Goal: Transaction & Acquisition: Purchase product/service

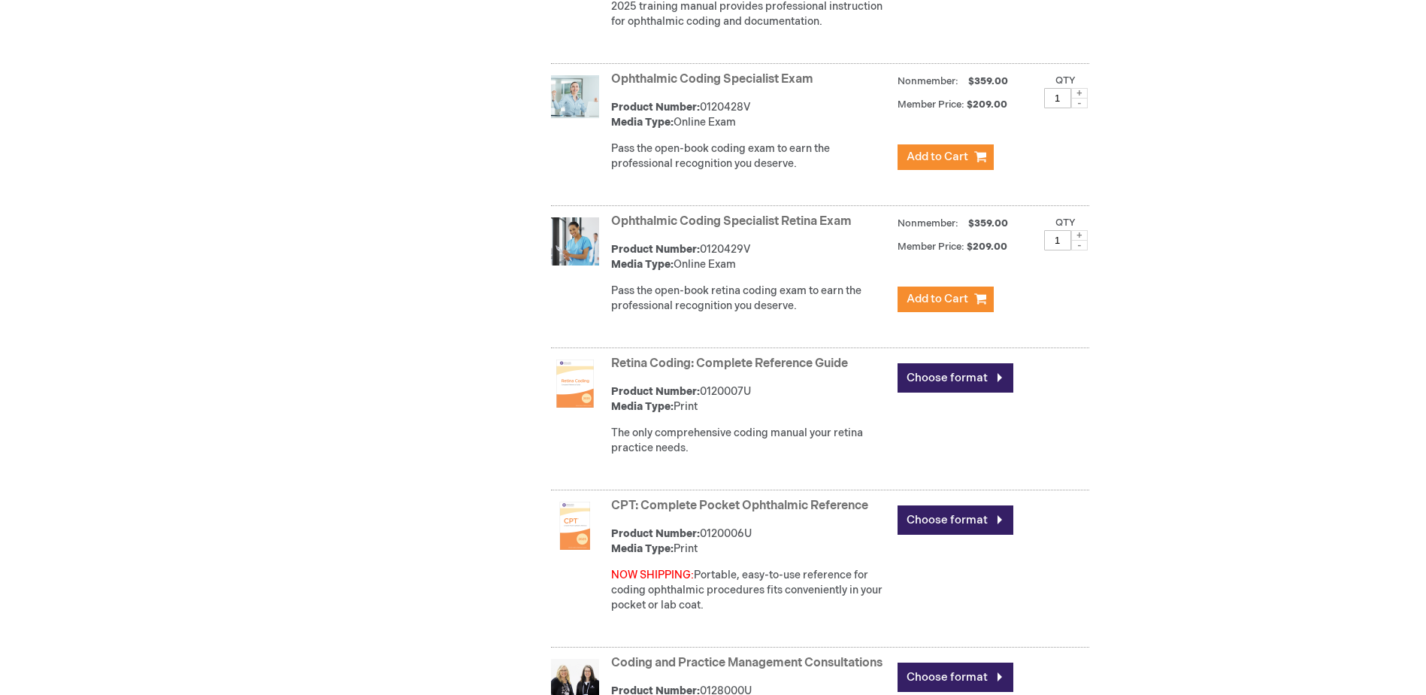
scroll to position [1152, 0]
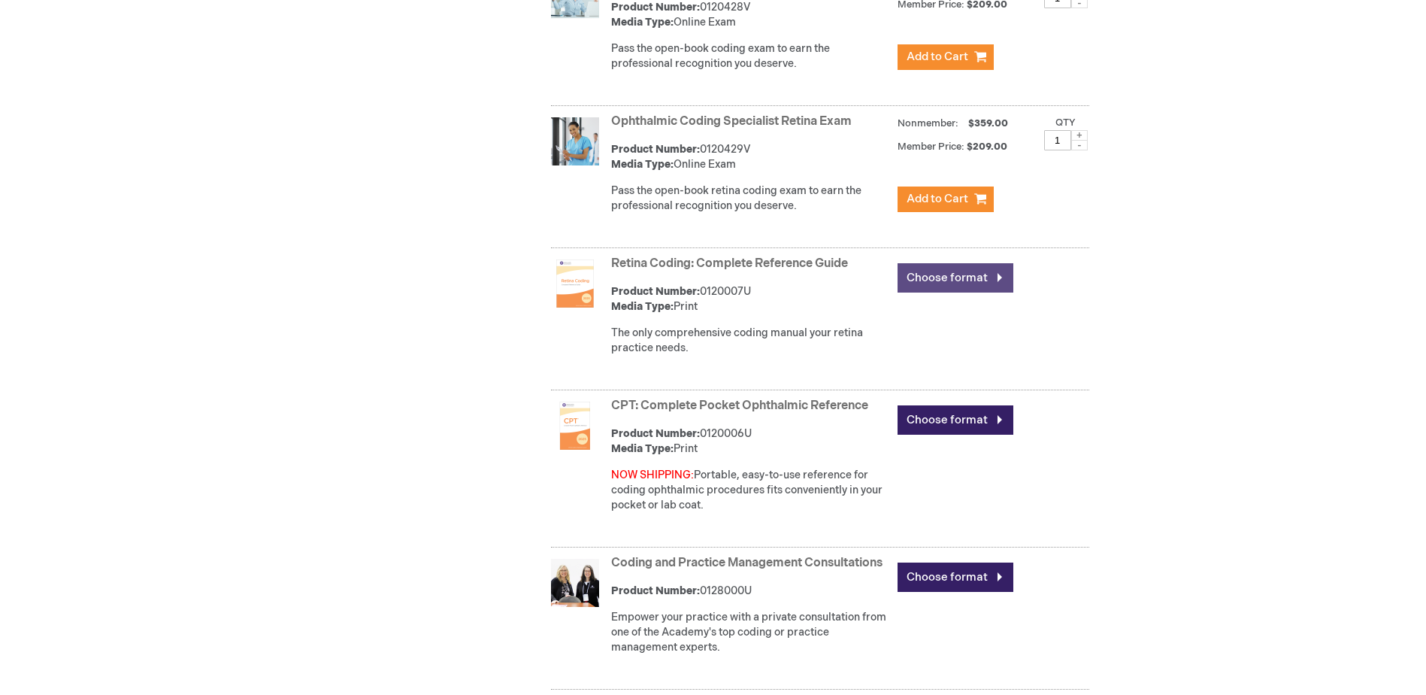
click at [925, 282] on link "Choose format" at bounding box center [956, 277] width 116 height 29
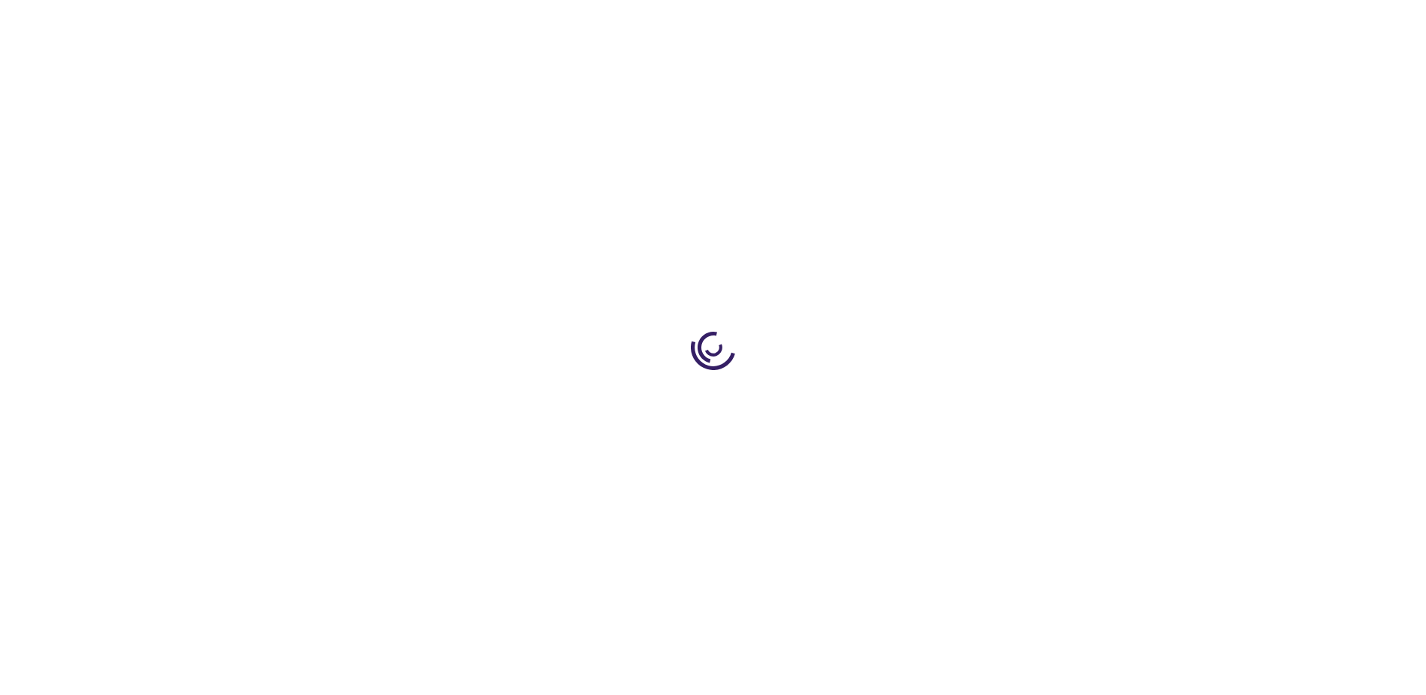
type input "0"
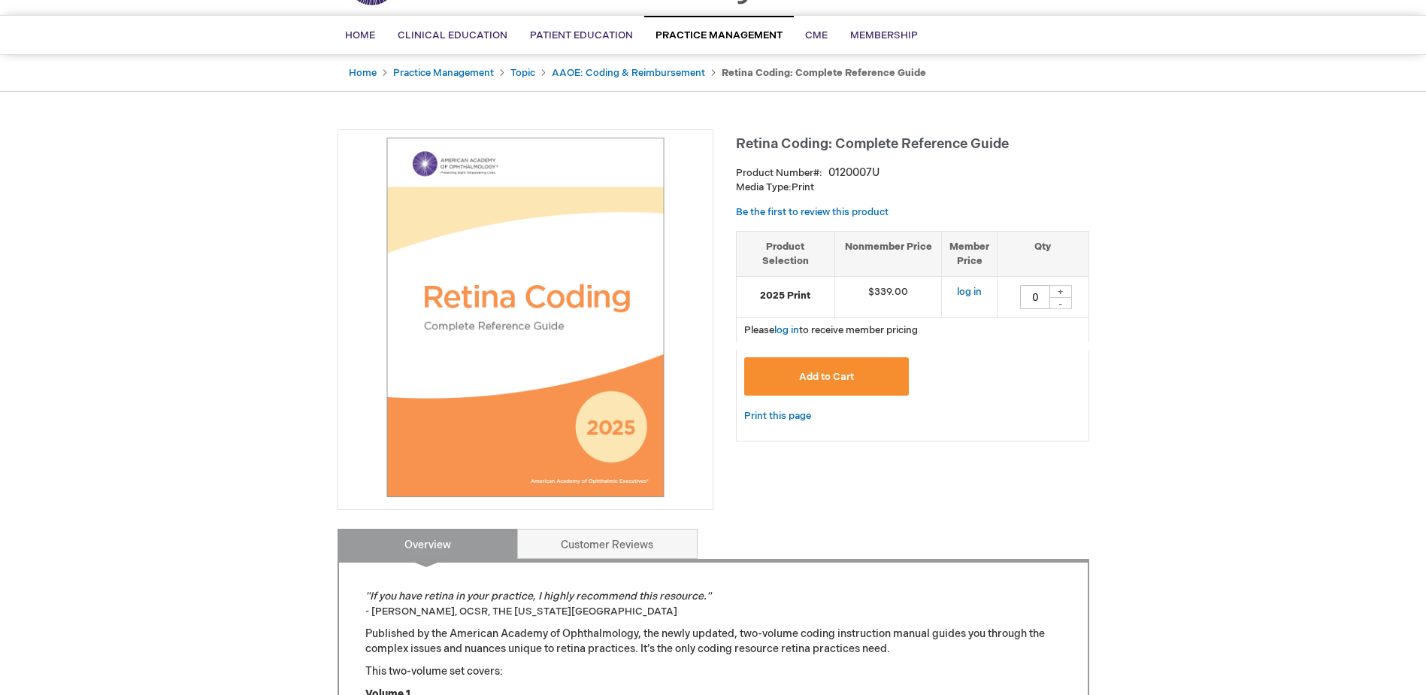
scroll to position [50, 0]
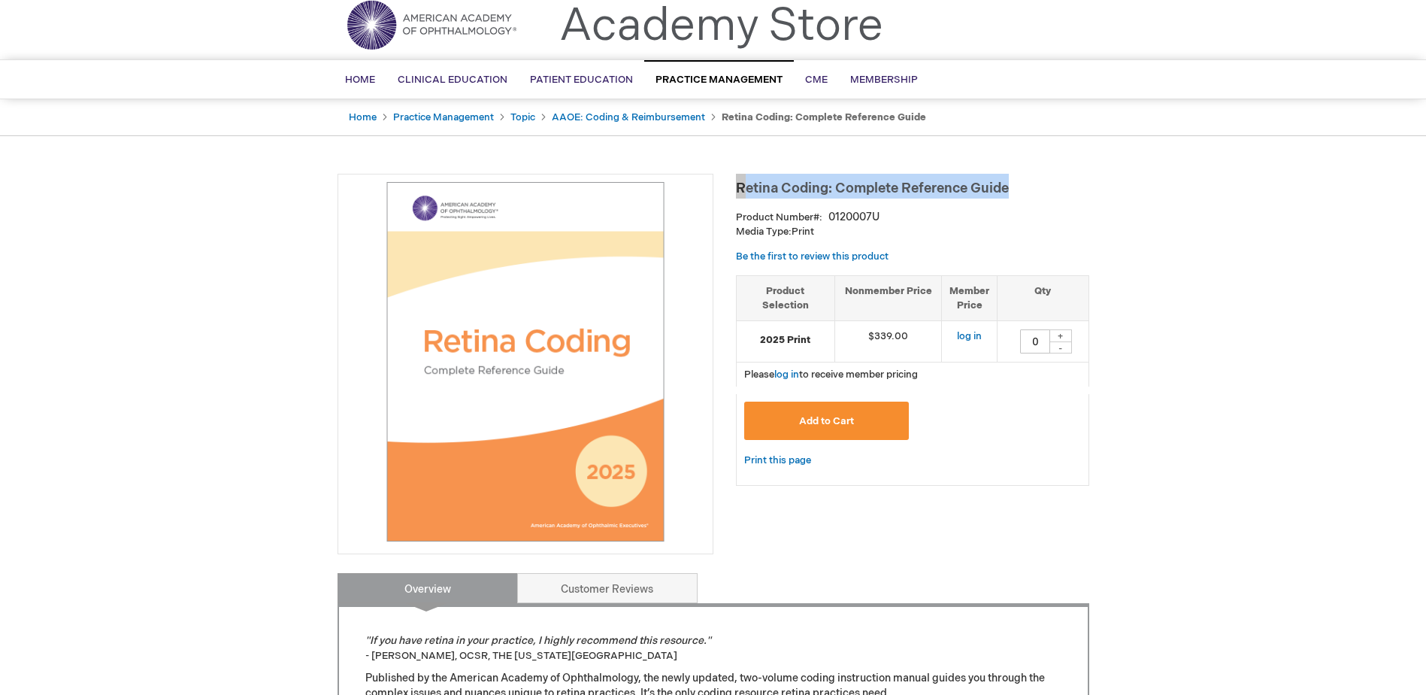
drag, startPoint x: 737, startPoint y: 186, endPoint x: 1022, endPoint y: 181, distance: 285.0
click at [1022, 181] on h1 "Retina Coding: Complete Reference Guide" at bounding box center [912, 186] width 353 height 25
copy span "Retina Coding: Complete Reference Guide"
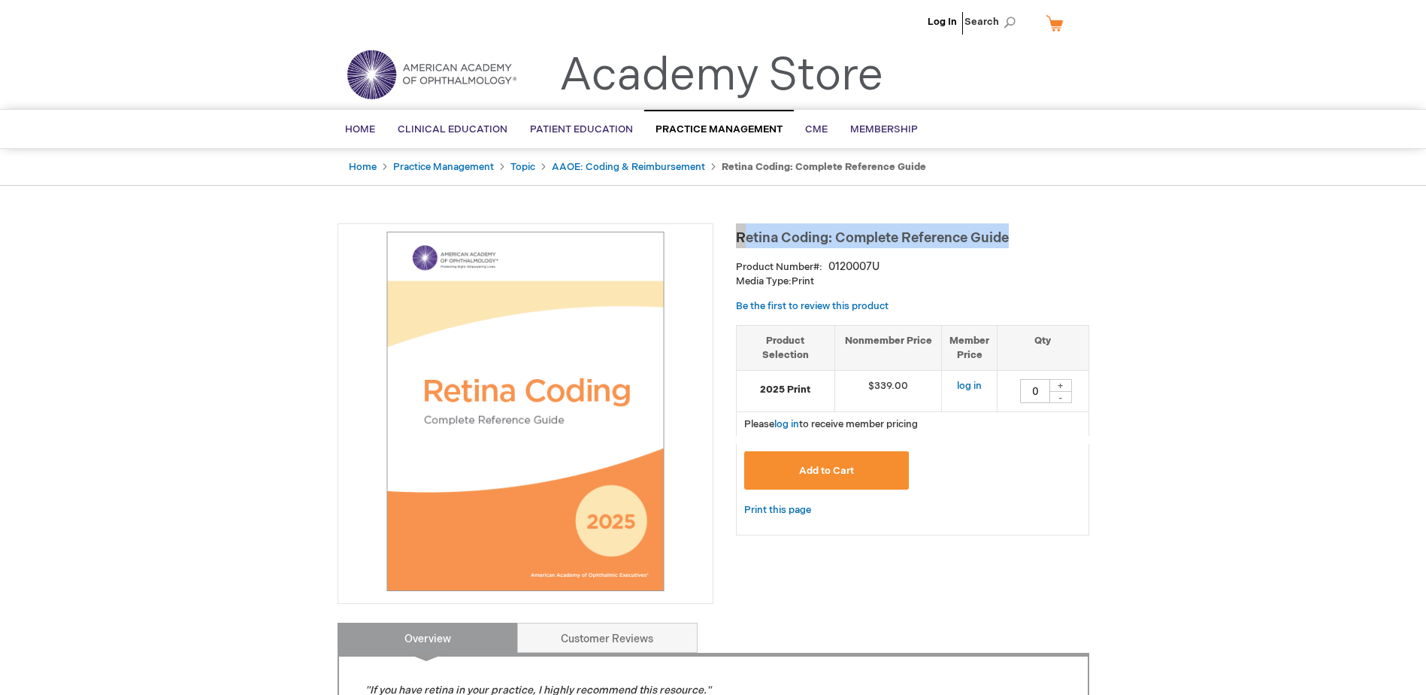
scroll to position [0, 0]
